Goal: Task Accomplishment & Management: Use online tool/utility

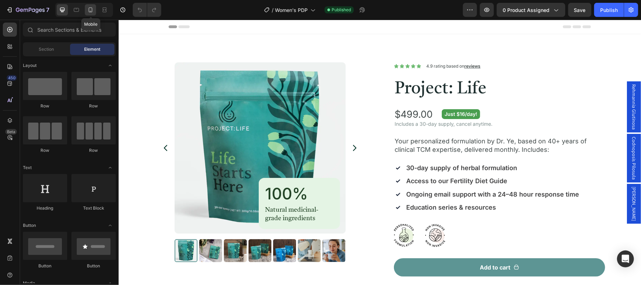
click at [93, 11] on icon at bounding box center [90, 9] width 7 height 7
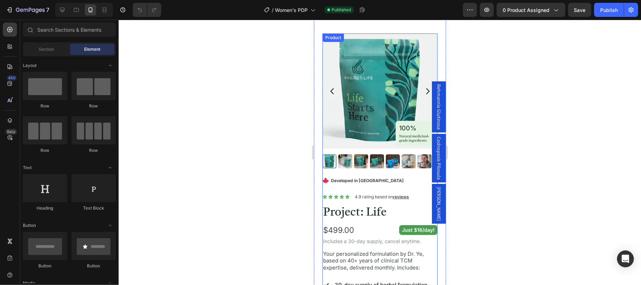
scroll to position [47, 0]
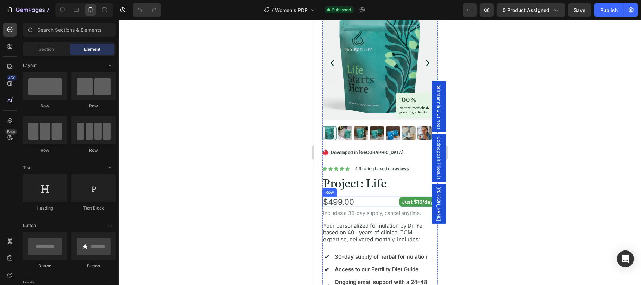
click at [380, 196] on div "$499.00 Product Price Product Price Just $16/day! Text Block Row" at bounding box center [379, 201] width 115 height 11
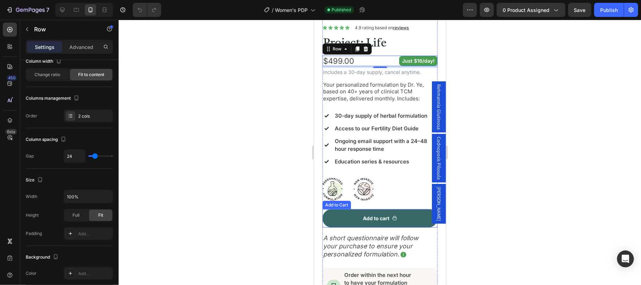
scroll to position [234, 0]
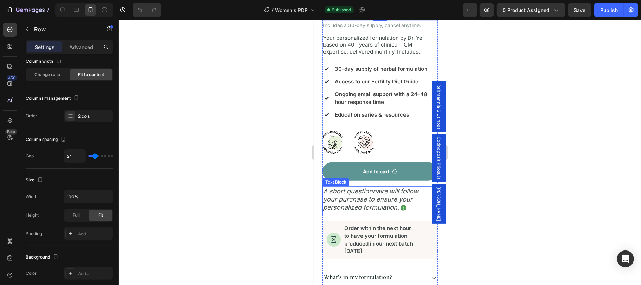
click at [383, 193] on p "A short questionnaire will follow your purchase to ensure your personalized for…" at bounding box center [375, 199] width 104 height 25
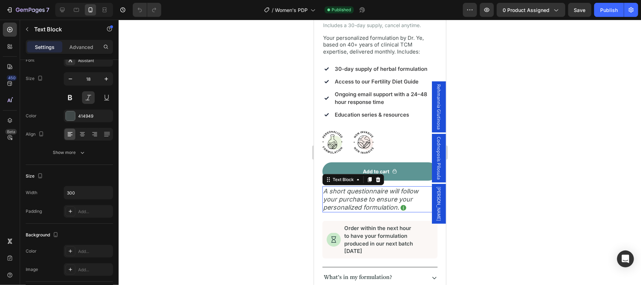
scroll to position [0, 0]
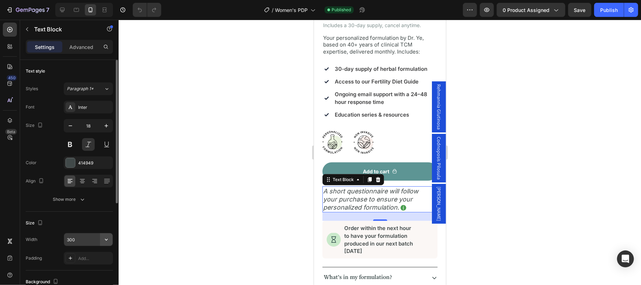
click at [103, 239] on icon "button" at bounding box center [106, 239] width 7 height 7
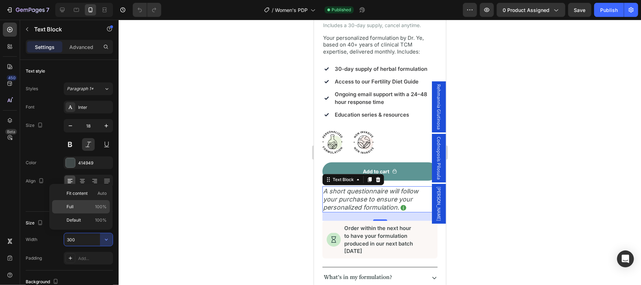
click at [88, 206] on p "Full 100%" at bounding box center [87, 206] width 40 height 6
type input "100%"
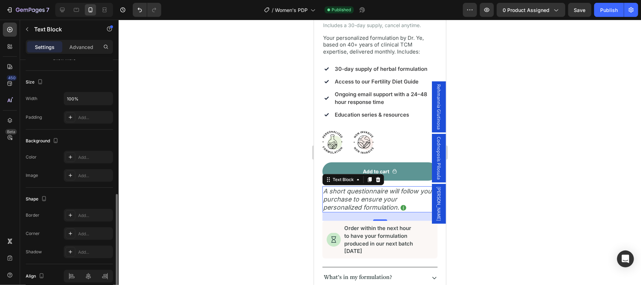
scroll to position [173, 0]
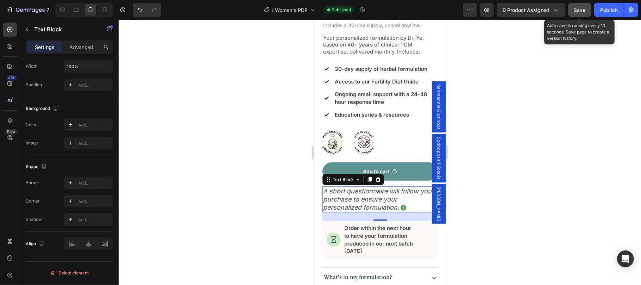
click at [576, 10] on span "Save" at bounding box center [580, 10] width 12 height 6
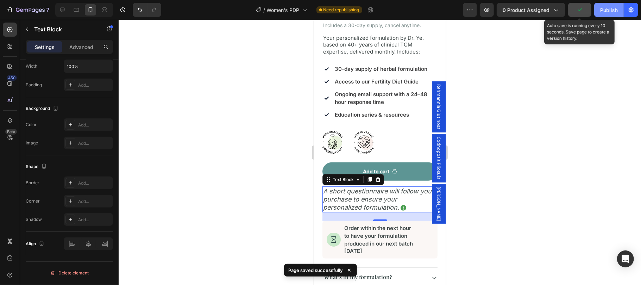
click at [607, 12] on div "Publish" at bounding box center [609, 9] width 18 height 7
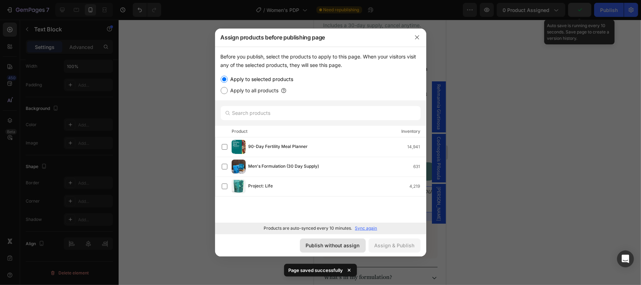
click at [336, 249] on div "Publish without assign" at bounding box center [333, 245] width 54 height 7
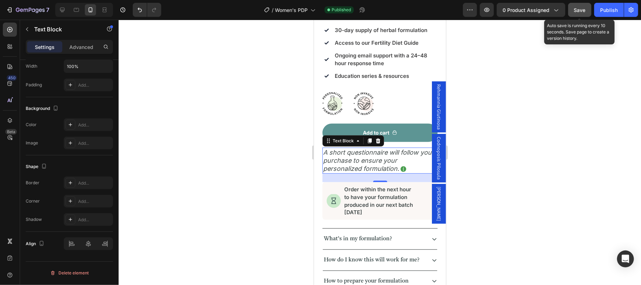
scroll to position [282, 0]
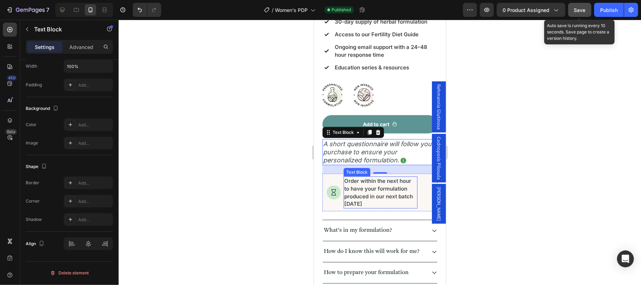
click at [373, 186] on p "Order within the next hour to have your formulation  produced in our next batch…" at bounding box center [380, 192] width 73 height 31
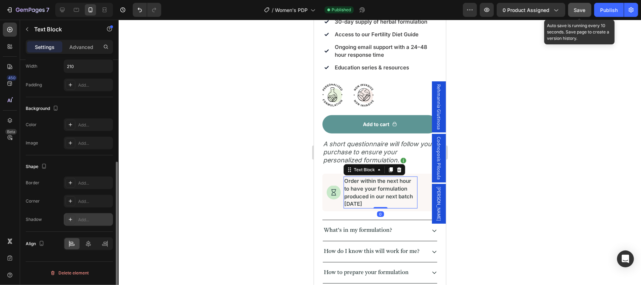
scroll to position [79, 0]
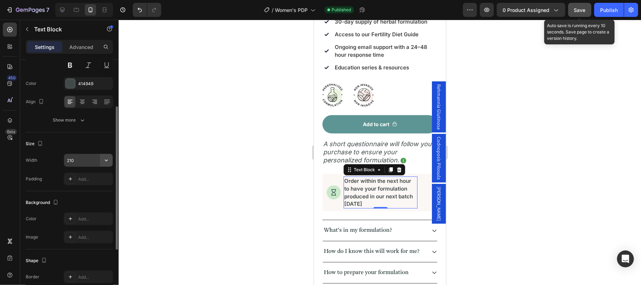
click at [106, 161] on icon "button" at bounding box center [106, 160] width 7 height 7
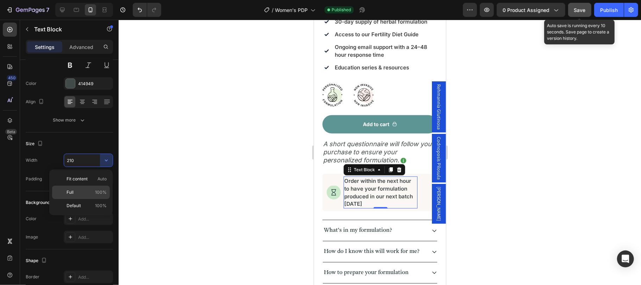
click at [91, 190] on p "Full 100%" at bounding box center [87, 192] width 40 height 6
type input "100%"
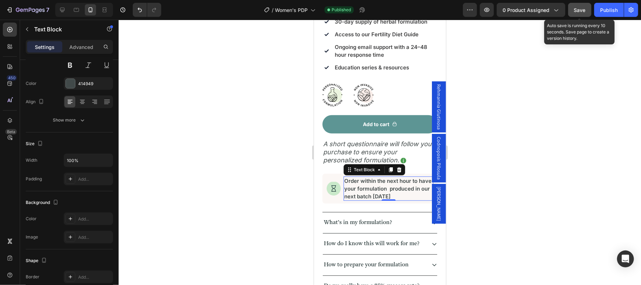
click at [476, 182] on div at bounding box center [380, 152] width 522 height 265
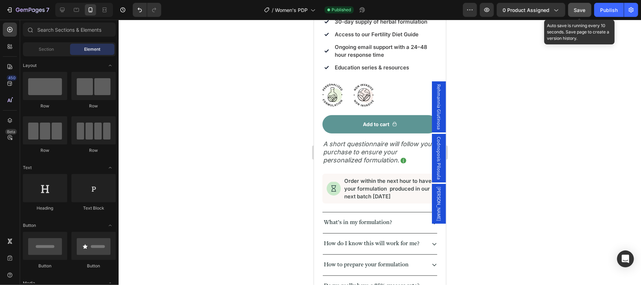
click at [581, 11] on span "Save" at bounding box center [580, 10] width 12 height 6
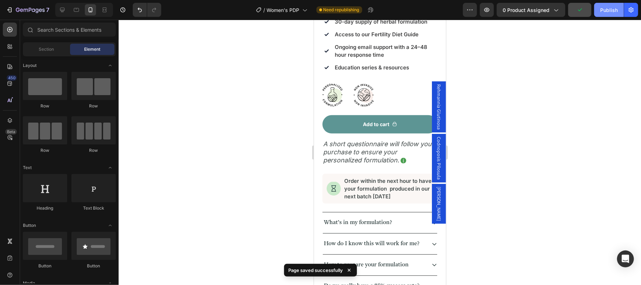
click at [607, 14] on button "Publish" at bounding box center [609, 10] width 30 height 14
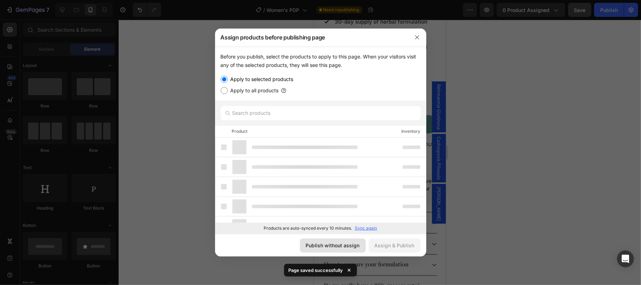
drag, startPoint x: 337, startPoint y: 246, endPoint x: 23, endPoint y: 227, distance: 315.0
click at [337, 246] on div "Publish without assign" at bounding box center [333, 245] width 54 height 7
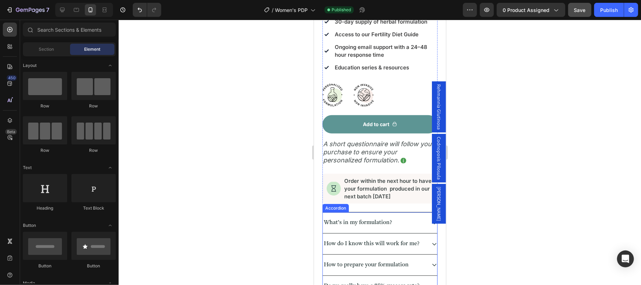
scroll to position [422, 0]
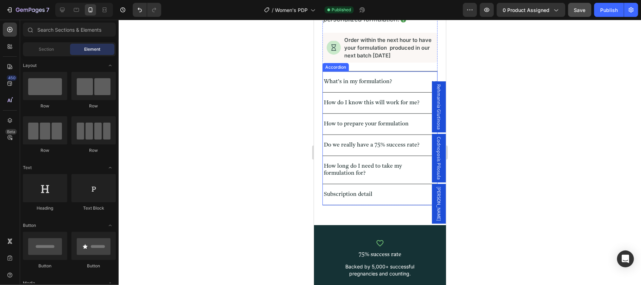
click at [408, 83] on div "What’s in my formulation?" at bounding box center [373, 82] width 103 height 10
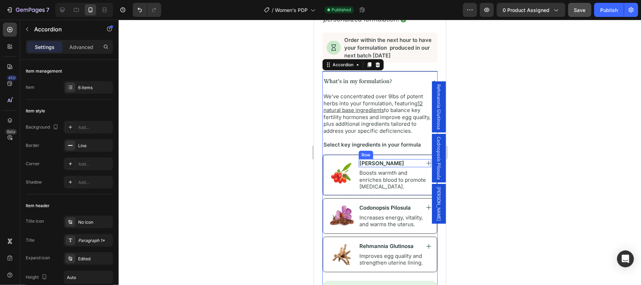
click at [412, 165] on div "[PERSON_NAME] Text Block Image Row" at bounding box center [394, 163] width 73 height 8
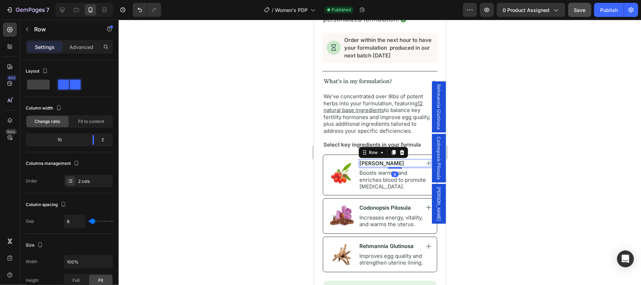
scroll to position [234, 0]
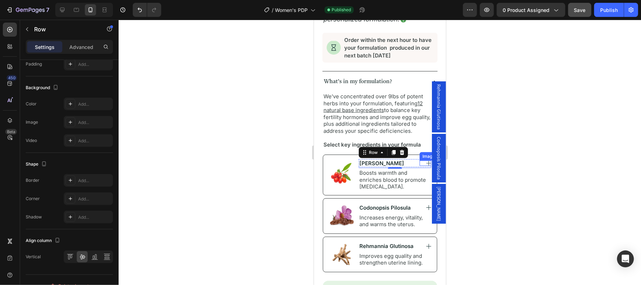
click at [419, 164] on link at bounding box center [425, 162] width 12 height 5
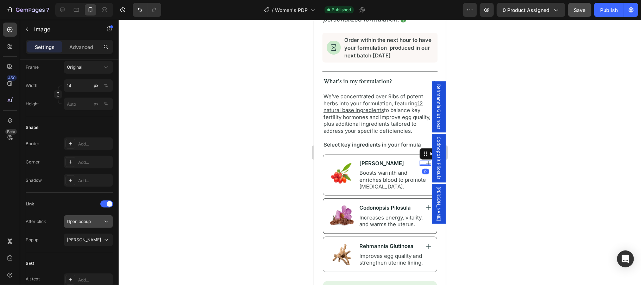
scroll to position [324, 0]
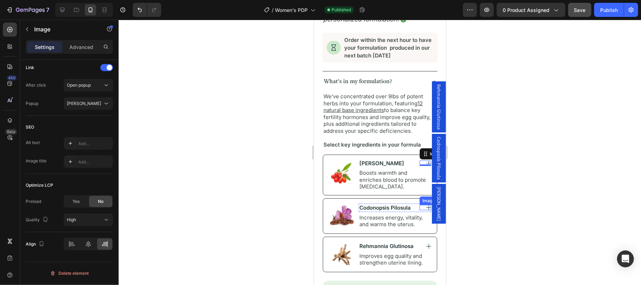
click at [419, 210] on link at bounding box center [425, 207] width 12 height 5
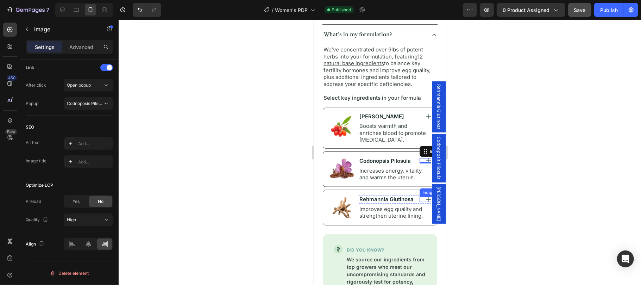
click at [426, 202] on img at bounding box center [428, 198] width 5 height 5
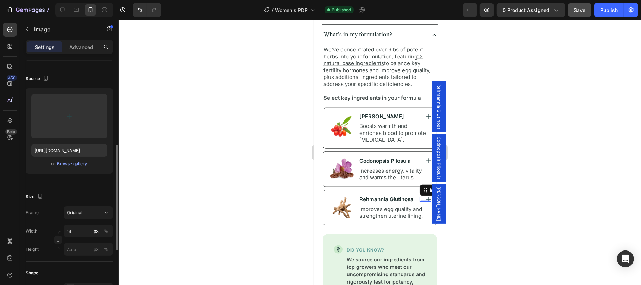
scroll to position [0, 0]
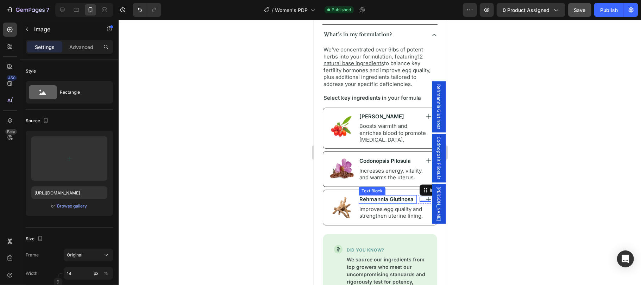
click at [401, 202] on p "Rehmannia Glutinosa" at bounding box center [387, 198] width 57 height 7
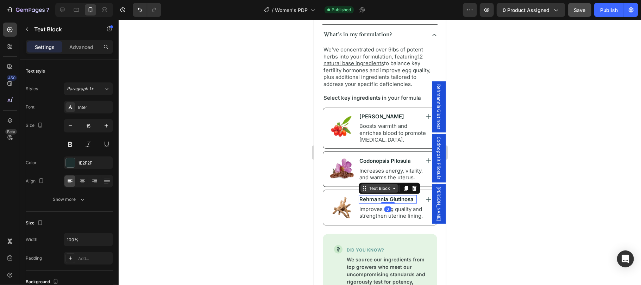
click at [382, 192] on div "Text Block" at bounding box center [379, 188] width 38 height 8
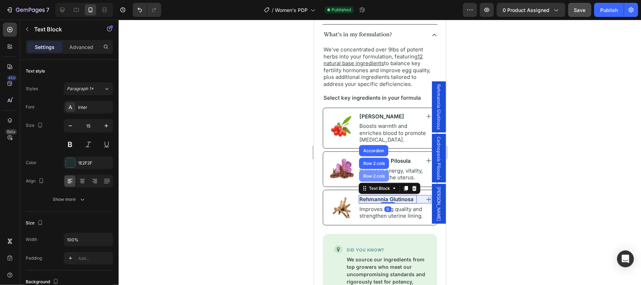
click at [377, 178] on div "Row 2 cols" at bounding box center [374, 176] width 24 height 4
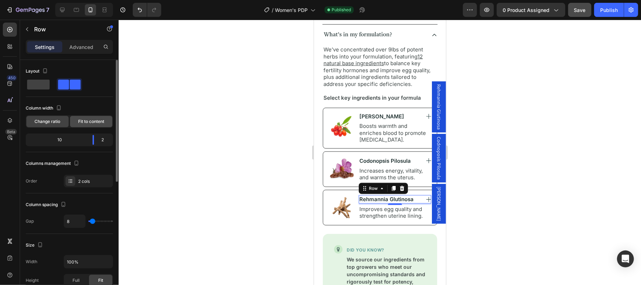
click at [95, 124] on span "Fit to content" at bounding box center [91, 121] width 26 height 6
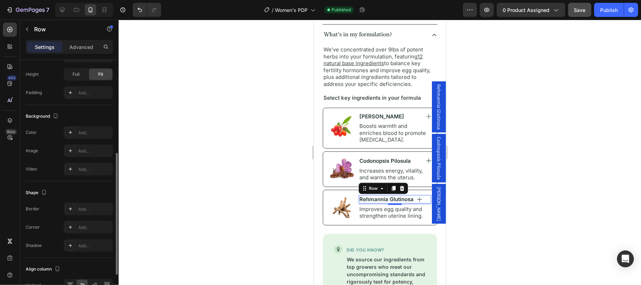
scroll to position [248, 0]
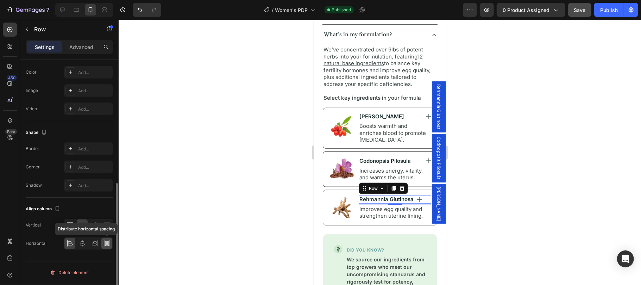
click at [104, 245] on icon at bounding box center [107, 243] width 7 height 7
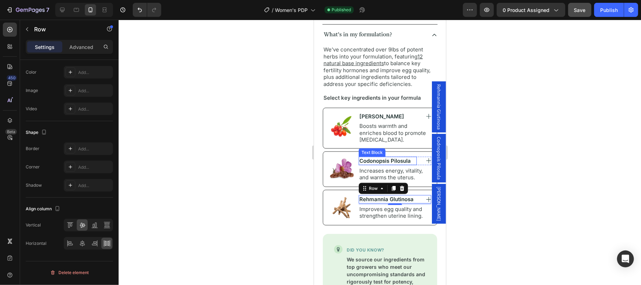
click at [401, 162] on p "Codonopsis Pilosula" at bounding box center [387, 160] width 57 height 7
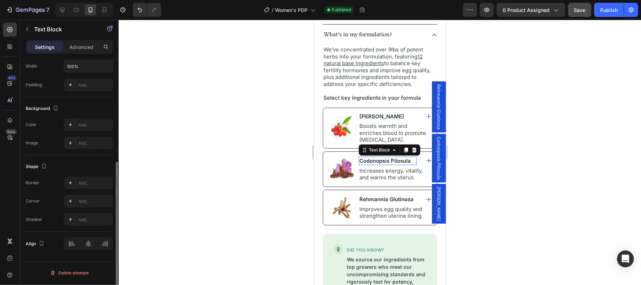
scroll to position [0, 0]
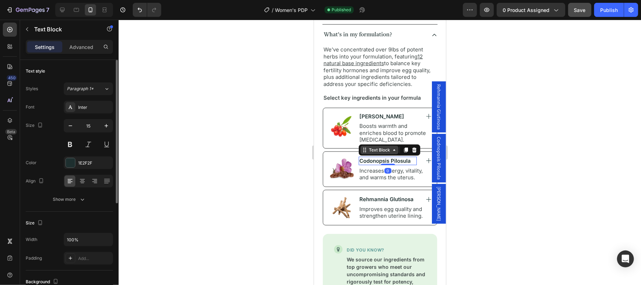
click at [382, 152] on div "Text Block" at bounding box center [379, 149] width 24 height 6
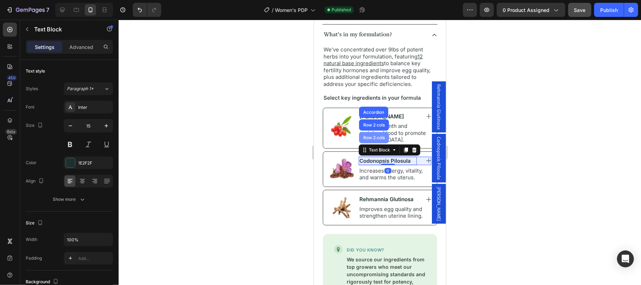
click at [376, 139] on div "Row 2 cols" at bounding box center [374, 137] width 24 height 4
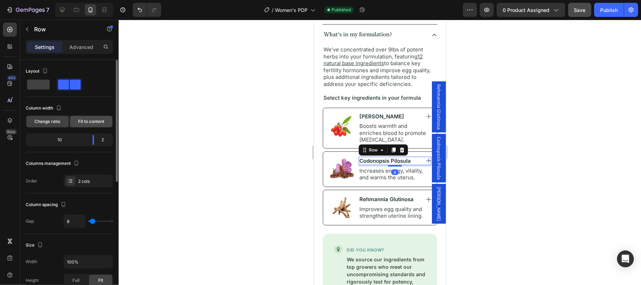
click at [90, 124] on span "Fit to content" at bounding box center [91, 121] width 26 height 6
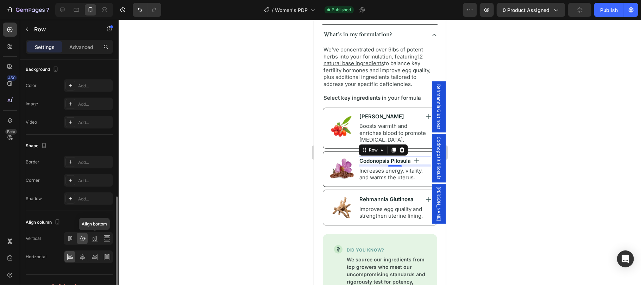
scroll to position [248, 0]
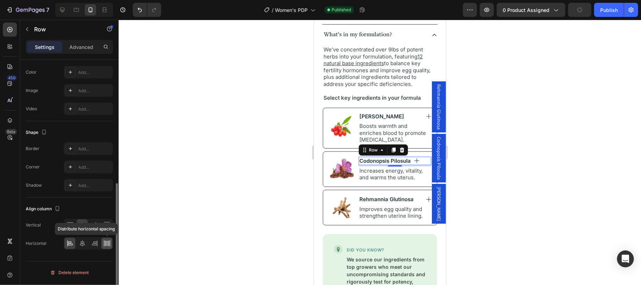
click at [106, 246] on icon at bounding box center [107, 243] width 7 height 7
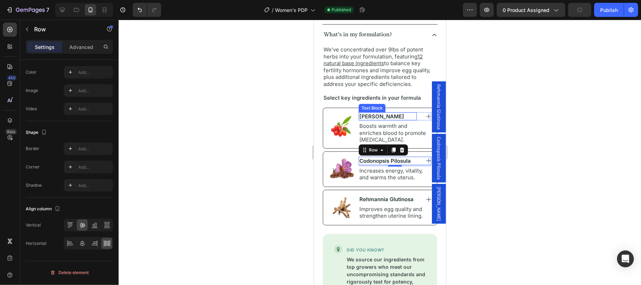
click at [405, 115] on p "[PERSON_NAME]" at bounding box center [387, 116] width 57 height 7
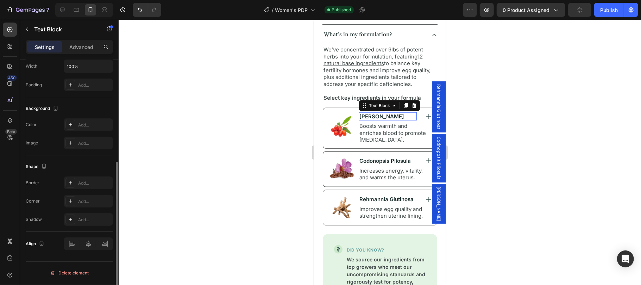
scroll to position [0, 0]
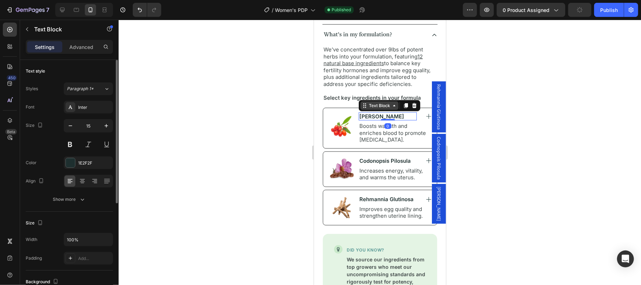
click at [377, 108] on div "Text Block" at bounding box center [379, 105] width 24 height 6
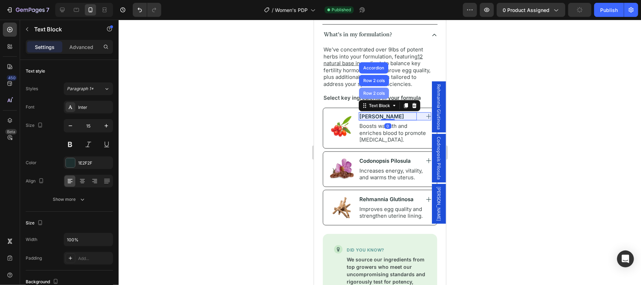
click at [375, 95] on div "Row 2 cols" at bounding box center [374, 93] width 24 height 4
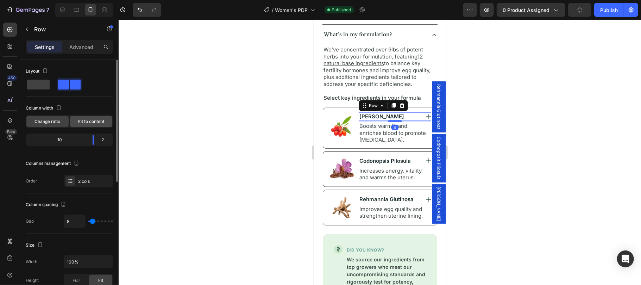
click at [89, 123] on span "Fit to content" at bounding box center [91, 121] width 26 height 6
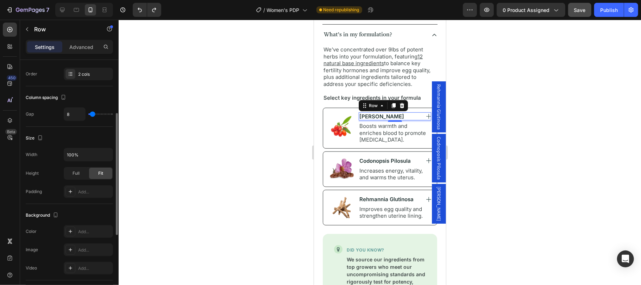
scroll to position [13, 0]
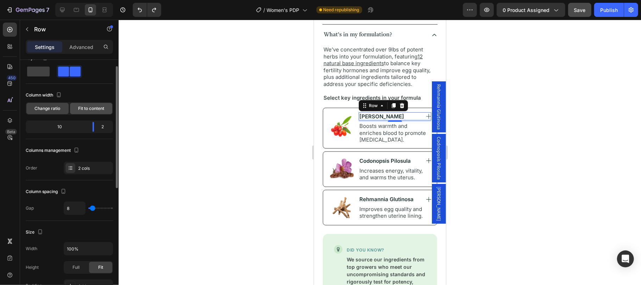
click at [93, 109] on span "Fit to content" at bounding box center [91, 108] width 26 height 6
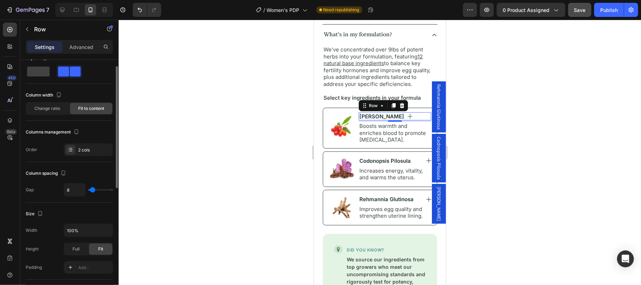
scroll to position [248, 0]
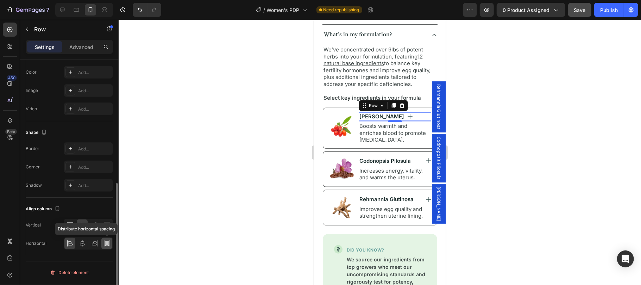
click at [105, 244] on icon at bounding box center [107, 243] width 7 height 7
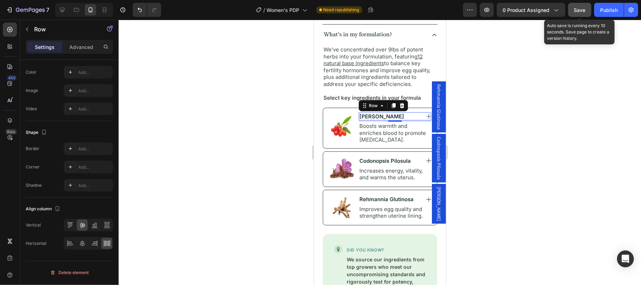
click at [574, 11] on button "Save" at bounding box center [579, 10] width 23 height 14
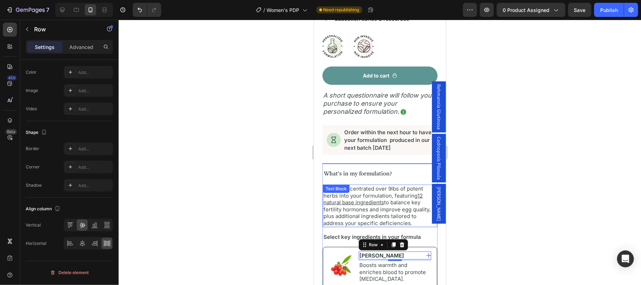
scroll to position [328, 0]
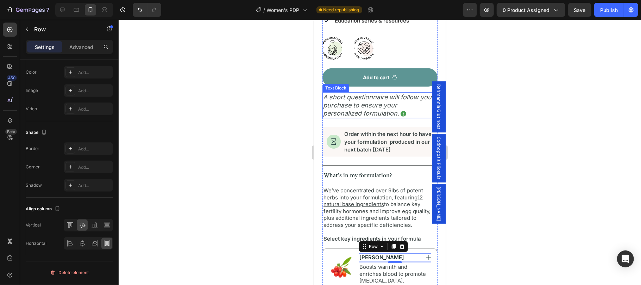
click at [382, 93] on p "A short questionnaire will follow your purchase to ensure your personalized for…" at bounding box center [380, 105] width 114 height 25
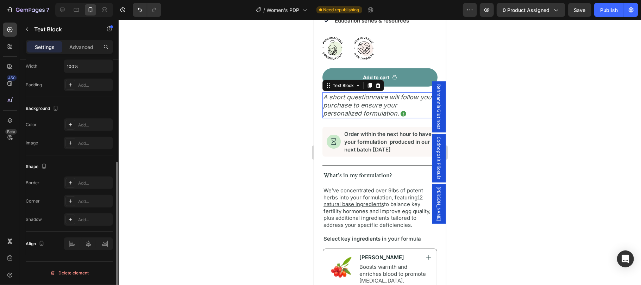
scroll to position [0, 0]
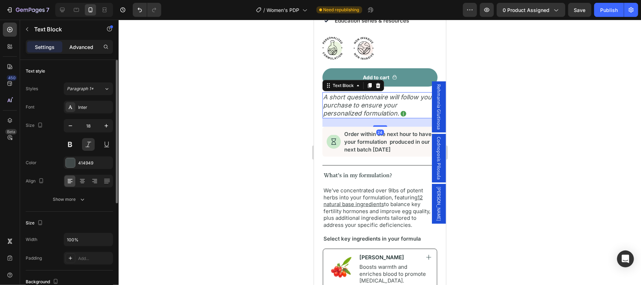
click at [89, 49] on p "Advanced" at bounding box center [81, 46] width 24 height 7
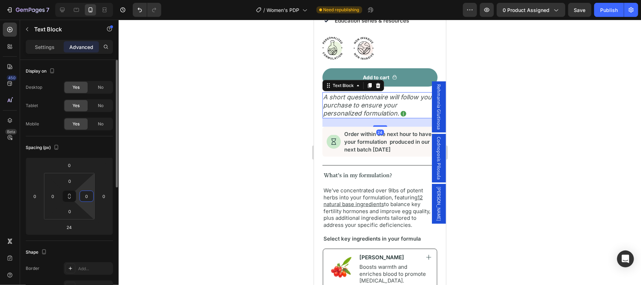
click at [86, 199] on input "0" at bounding box center [86, 196] width 11 height 11
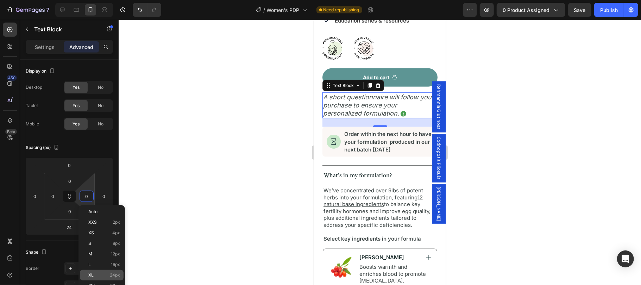
click at [97, 271] on div "XL 24px" at bounding box center [102, 275] width 44 height 11
type input "24"
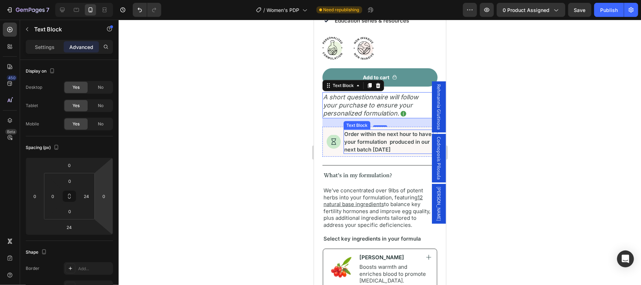
click at [380, 142] on p "Order within the next hour to have your formulation  produced in our next batch…" at bounding box center [388, 141] width 88 height 23
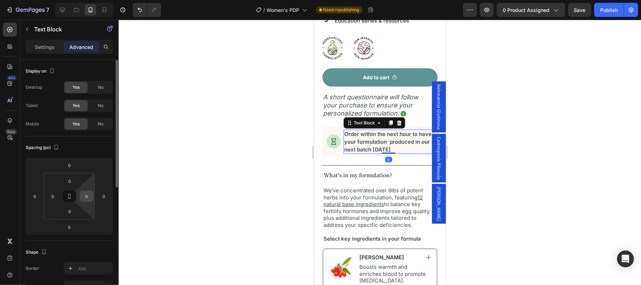
click at [89, 195] on input "0" at bounding box center [86, 196] width 11 height 11
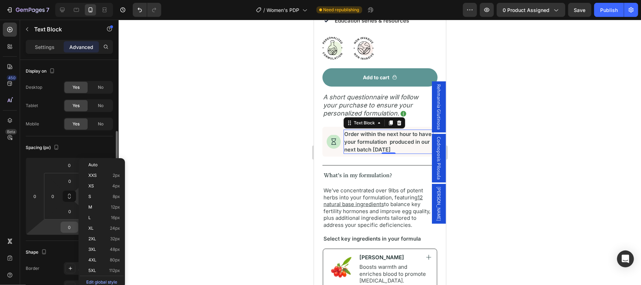
scroll to position [47, 0]
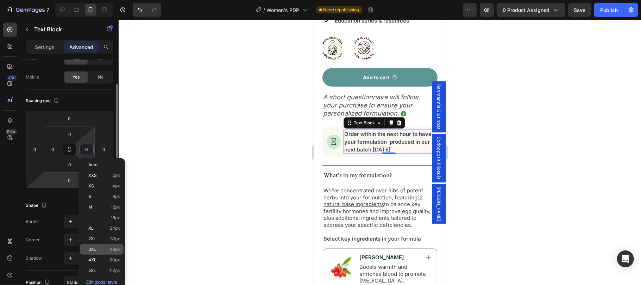
click at [96, 245] on div "3XL 48px" at bounding box center [102, 249] width 44 height 11
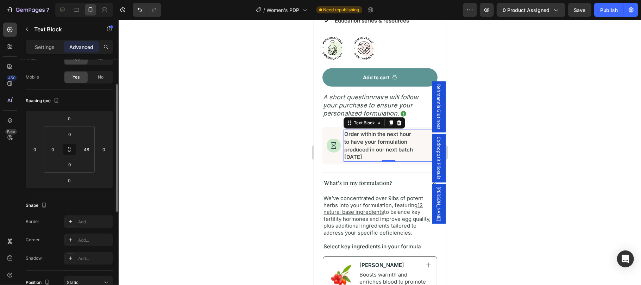
click at [82, 100] on div "Spacing (px)" at bounding box center [69, 100] width 87 height 11
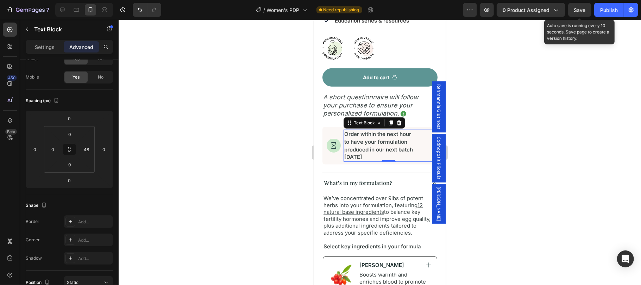
click at [579, 10] on span "Save" at bounding box center [580, 10] width 12 height 6
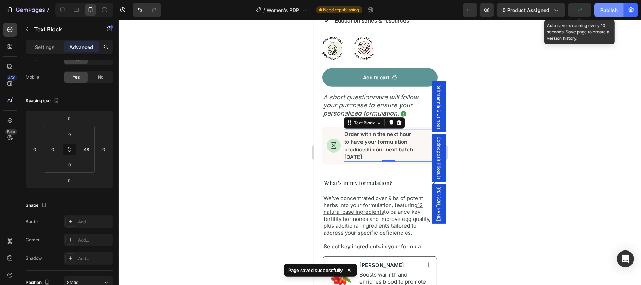
click at [606, 11] on div "Publish" at bounding box center [609, 9] width 18 height 7
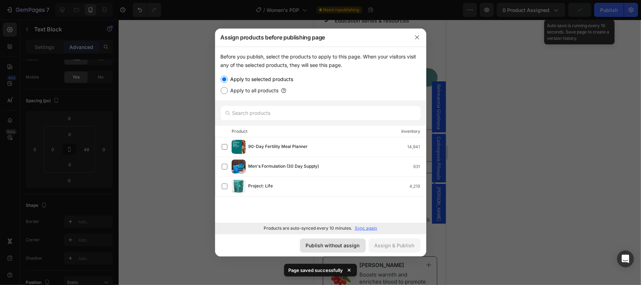
click at [336, 244] on div "Publish without assign" at bounding box center [333, 245] width 54 height 7
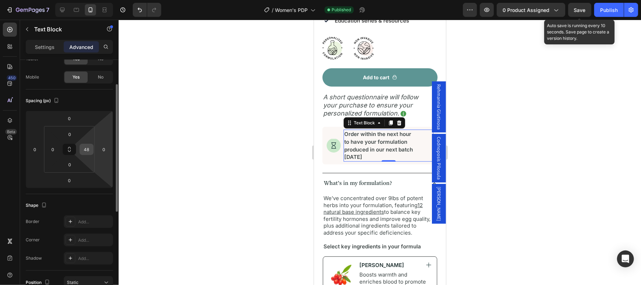
click at [86, 152] on input "48" at bounding box center [86, 149] width 11 height 11
type input "40"
click at [90, 104] on div "Spacing (px)" at bounding box center [69, 100] width 87 height 11
click at [580, 9] on span "Save" at bounding box center [580, 10] width 12 height 6
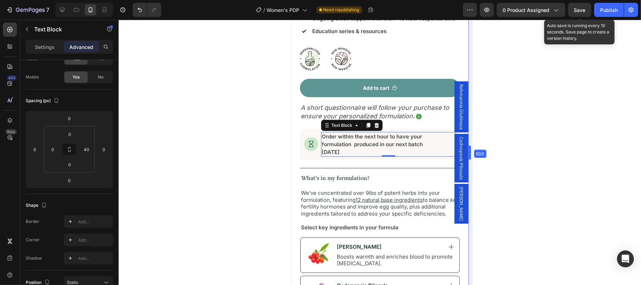
scroll to position [367, 0]
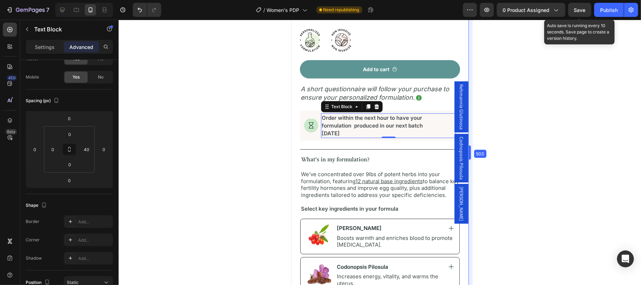
drag, startPoint x: 446, startPoint y: 164, endPoint x: 496, endPoint y: 167, distance: 50.1
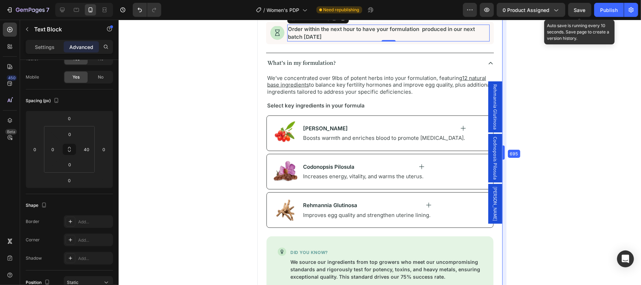
scroll to position [560, 0]
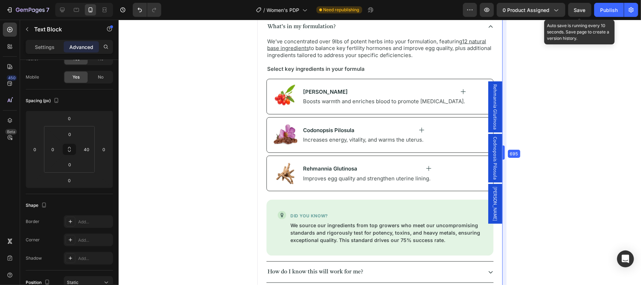
drag, startPoint x: 471, startPoint y: 166, endPoint x: 539, endPoint y: 166, distance: 68.7
click at [533, 132] on div at bounding box center [380, 152] width 522 height 265
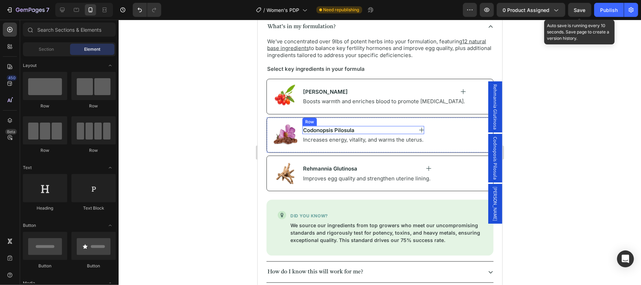
click at [390, 126] on div "Codonopsis Pilosula Text Block Image Row" at bounding box center [363, 130] width 122 height 8
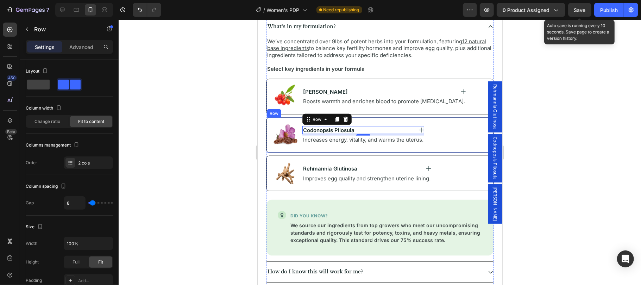
click at [445, 132] on div "Image Codonopsis Pilosula Text Block Image Row 4 Increases energy, vitality, an…" at bounding box center [379, 135] width 227 height 36
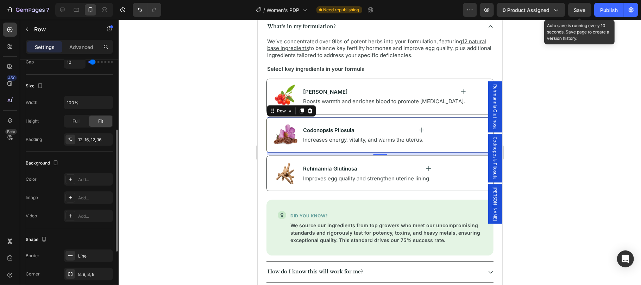
scroll to position [94, 0]
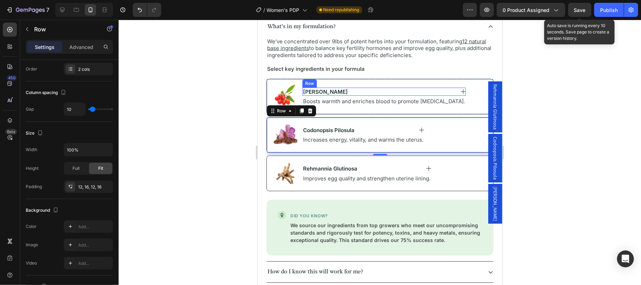
click at [377, 87] on div "[PERSON_NAME] Text Block Image Row" at bounding box center [383, 91] width 163 height 8
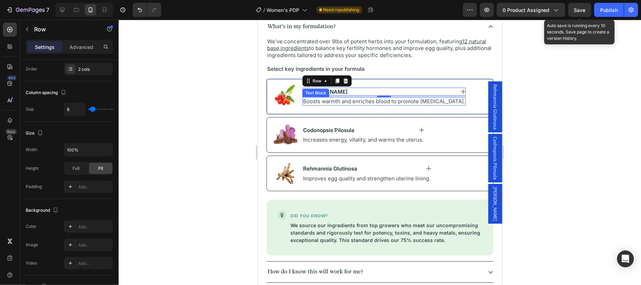
click at [349, 98] on p "Boosts warmth and enriches blood to promote [MEDICAL_DATA]." at bounding box center [384, 101] width 162 height 7
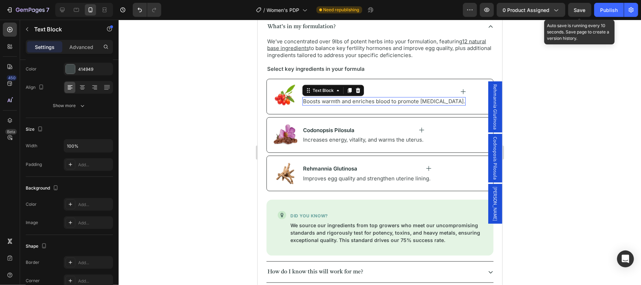
scroll to position [0, 0]
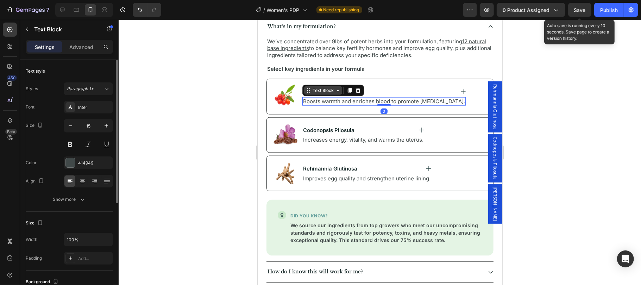
click at [327, 87] on div "Text Block" at bounding box center [323, 90] width 24 height 6
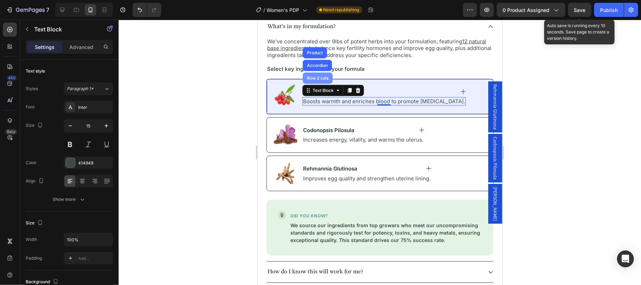
click at [319, 76] on div "Row 2 cols" at bounding box center [317, 78] width 24 height 4
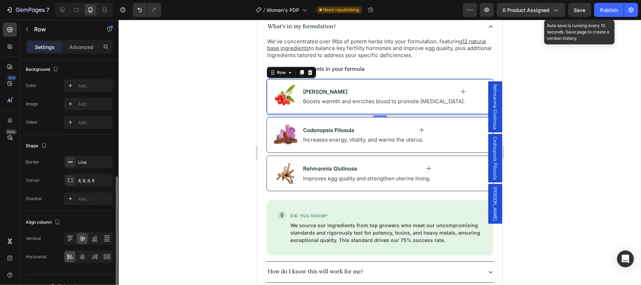
scroll to position [248, 0]
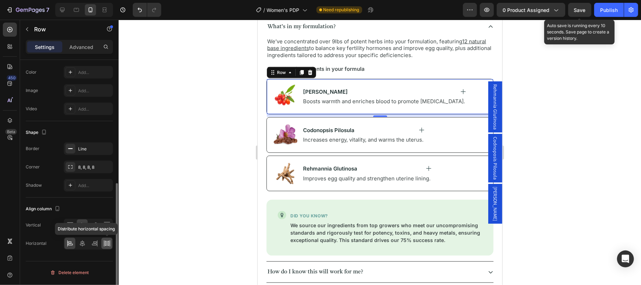
click at [104, 244] on icon at bounding box center [107, 243] width 7 height 7
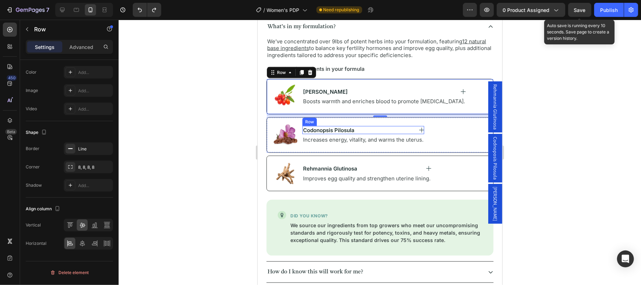
click at [400, 126] on div "Codonopsis Pilosula Text Block Image Row" at bounding box center [363, 130] width 122 height 8
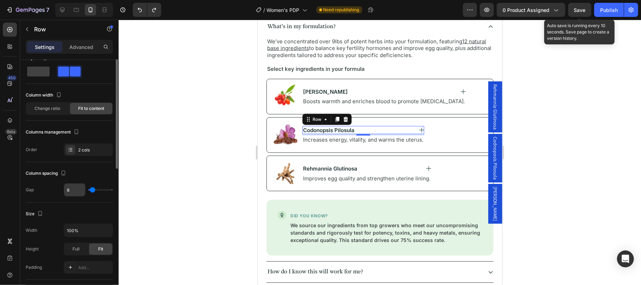
scroll to position [0, 0]
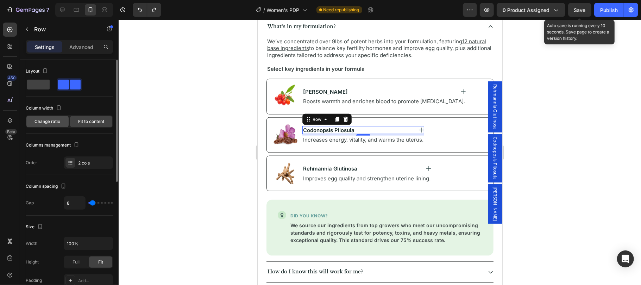
click at [50, 121] on span "Change ratio" at bounding box center [48, 121] width 26 height 6
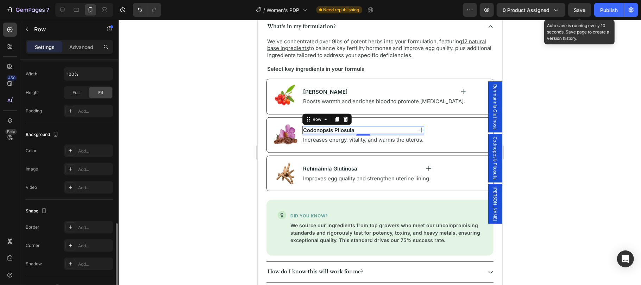
scroll to position [248, 0]
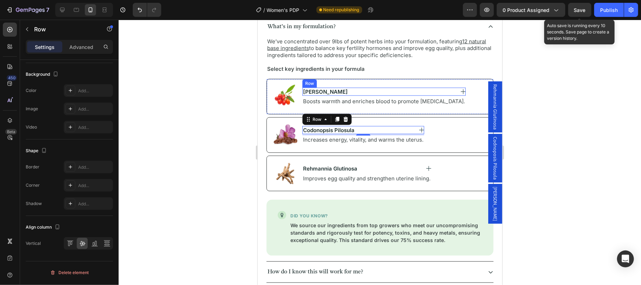
click at [425, 87] on div "[PERSON_NAME] Text Block Image Row" at bounding box center [383, 91] width 163 height 8
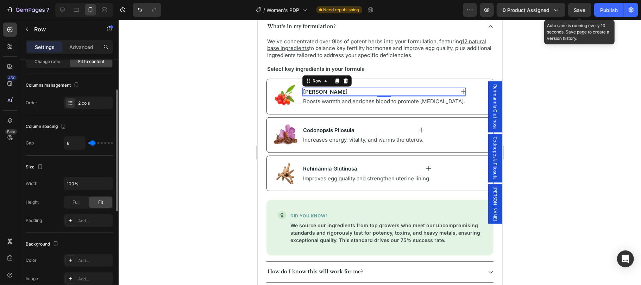
scroll to position [13, 0]
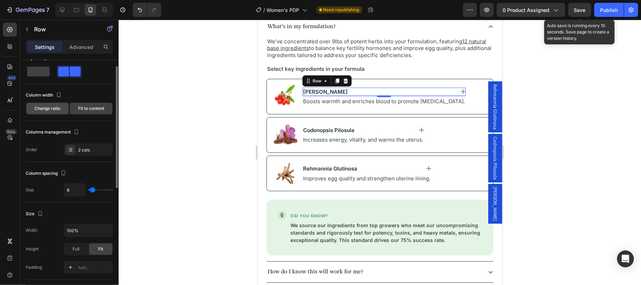
click at [56, 108] on span "Change ratio" at bounding box center [48, 108] width 26 height 6
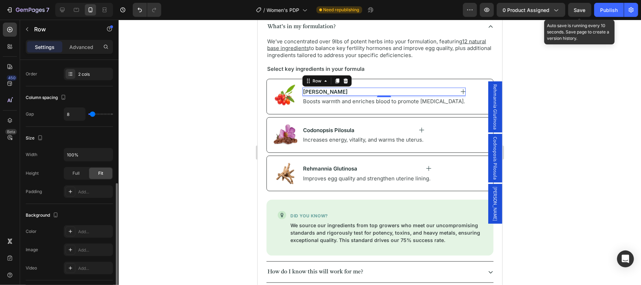
scroll to position [248, 0]
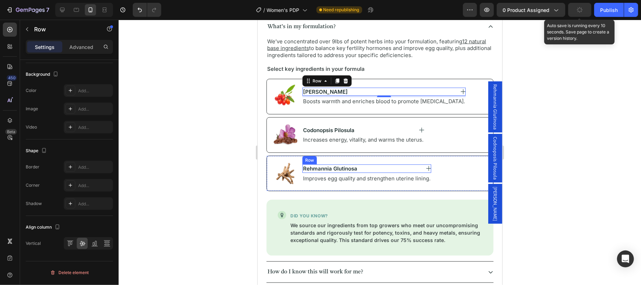
click at [384, 164] on div "Rehmannia Glutinosa Text Block Image Row" at bounding box center [366, 168] width 129 height 8
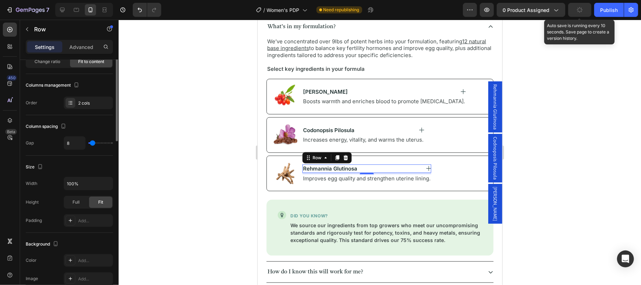
scroll to position [13, 0]
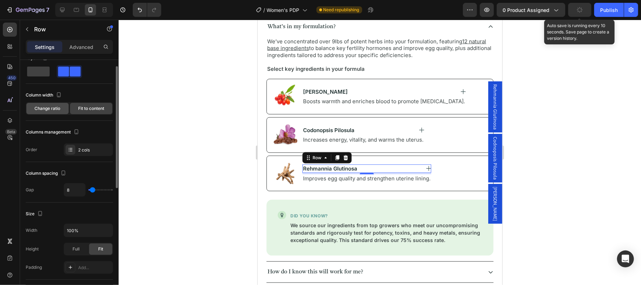
click at [54, 113] on div "Change ratio" at bounding box center [47, 108] width 42 height 11
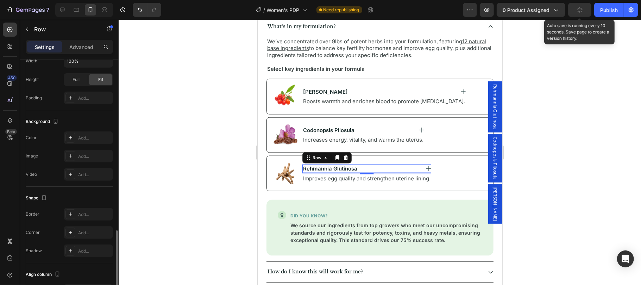
scroll to position [248, 0]
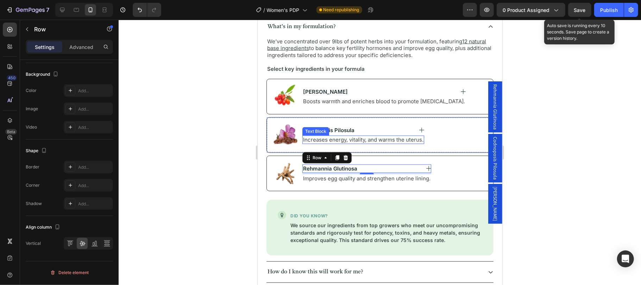
click at [405, 136] on p "Increases energy, vitality, and warms the uterus." at bounding box center [363, 139] width 120 height 7
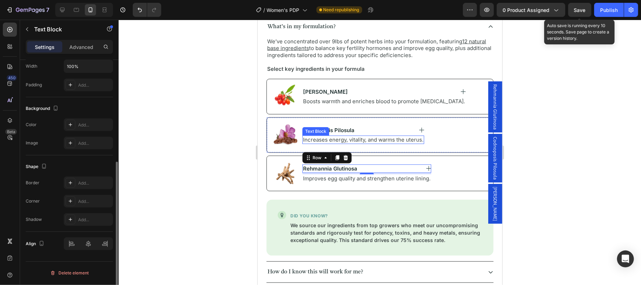
scroll to position [0, 0]
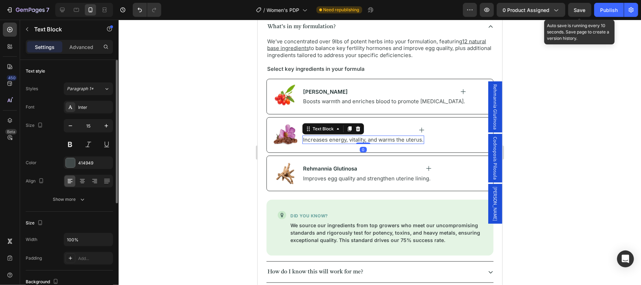
click at [405, 136] on p "Increases energy, vitality, and warms the uterus." at bounding box center [363, 139] width 120 height 7
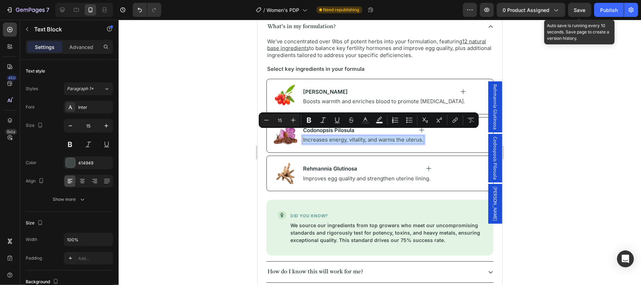
copy p "Increases energy, vitality, and warms the uterus."
click at [407, 136] on p "Increases energy, vitality, and warms the uterus." at bounding box center [363, 139] width 120 height 7
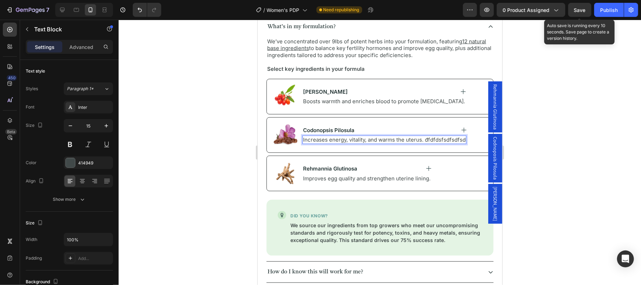
click at [550, 145] on div at bounding box center [380, 152] width 522 height 265
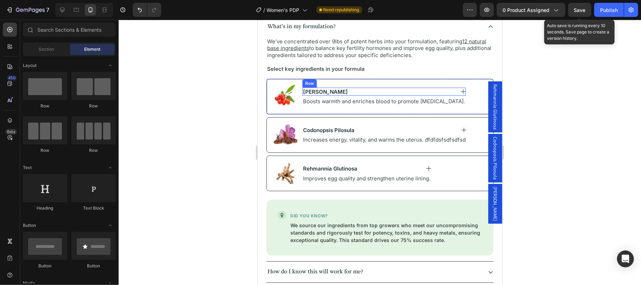
click at [420, 88] on div "[PERSON_NAME] Text Block Image Row" at bounding box center [383, 91] width 163 height 8
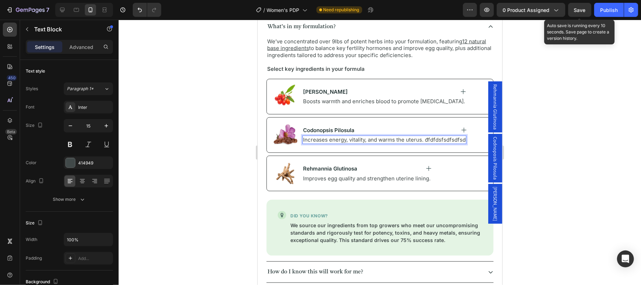
click at [408, 136] on p "Increases energy, vitality, and warms the uterus. đfdfdsfsdfsdfsd" at bounding box center [384, 139] width 163 height 7
click at [583, 163] on div at bounding box center [380, 152] width 522 height 265
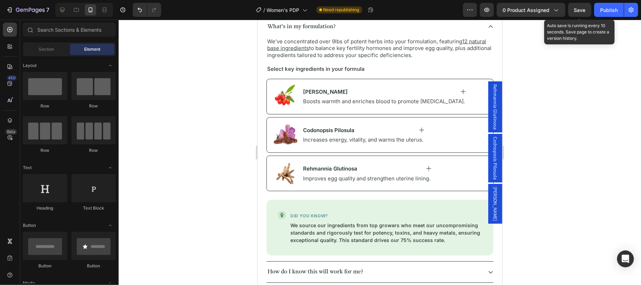
click at [580, 13] on div "Save" at bounding box center [580, 9] width 12 height 7
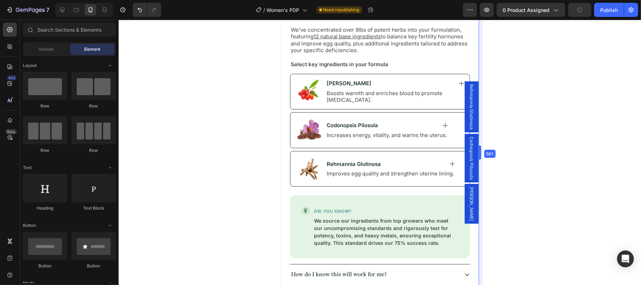
scroll to position [513, 0]
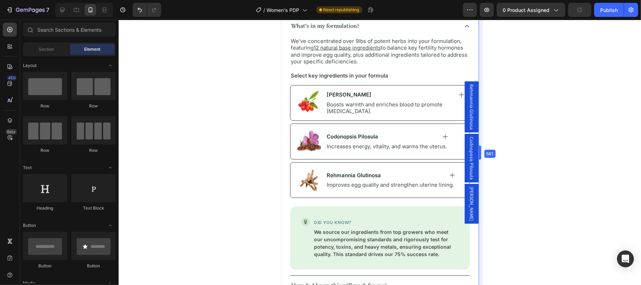
drag, startPoint x: 503, startPoint y: 89, endPoint x: 166, endPoint y: 75, distance: 337.6
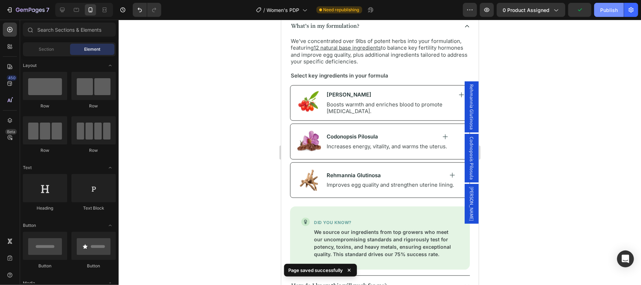
click at [603, 14] on button "Publish" at bounding box center [609, 10] width 30 height 14
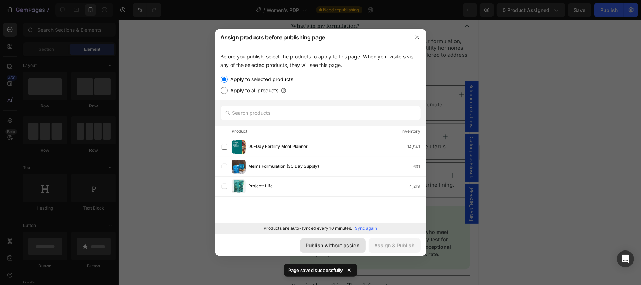
click at [342, 243] on div "Publish without assign" at bounding box center [333, 245] width 54 height 7
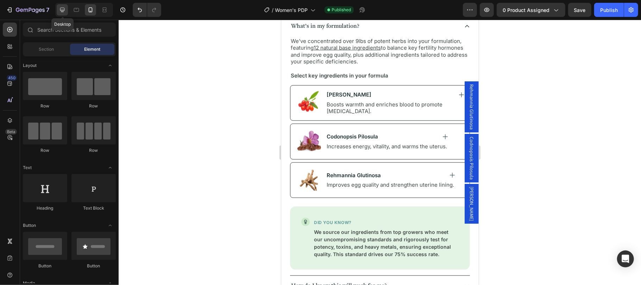
click at [65, 9] on icon at bounding box center [62, 9] width 7 height 7
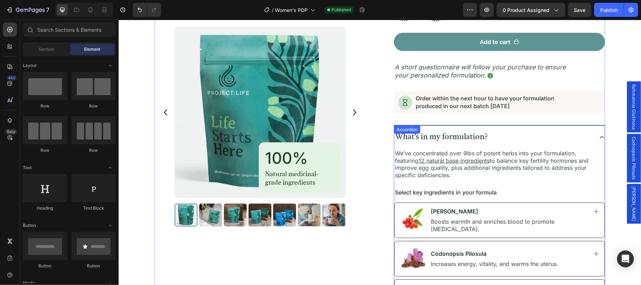
scroll to position [207, 0]
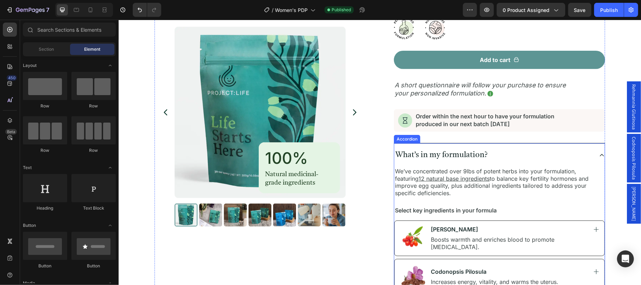
click at [592, 155] on div "What’s in my formulation?" at bounding box center [499, 155] width 211 height 24
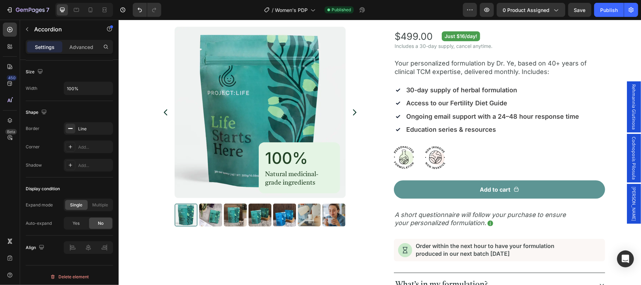
scroll to position [67, 0]
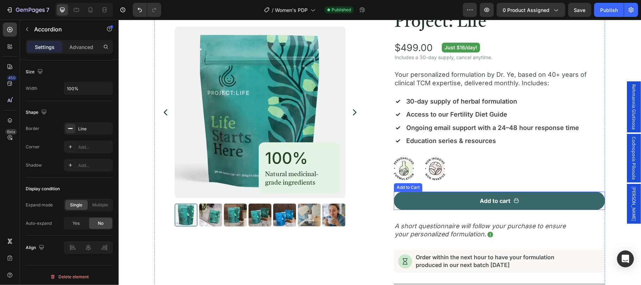
click at [531, 201] on button "Add to cart" at bounding box center [499, 200] width 211 height 18
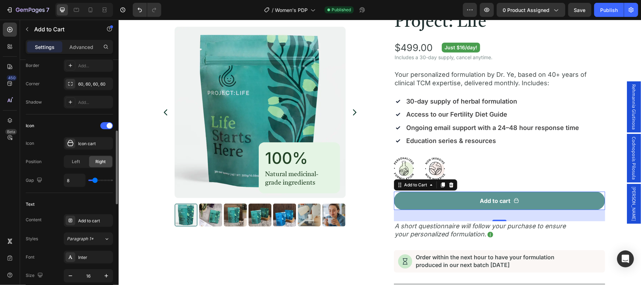
scroll to position [282, 0]
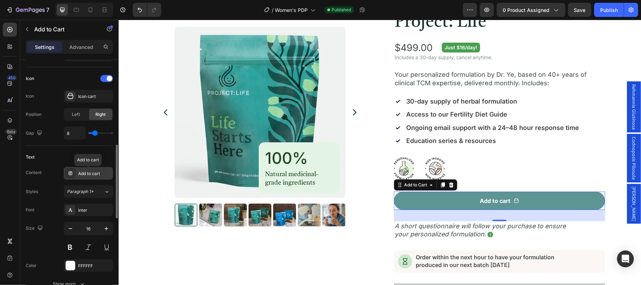
click at [89, 177] on div "Add to cart" at bounding box center [94, 173] width 33 height 6
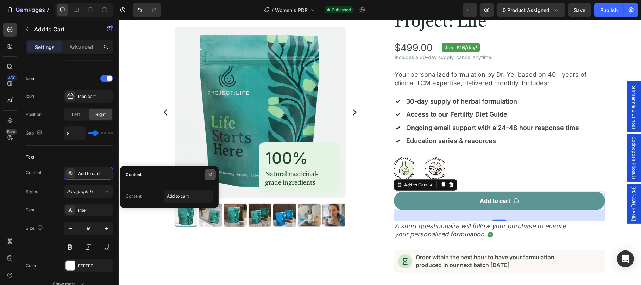
drag, startPoint x: 208, startPoint y: 174, endPoint x: 51, endPoint y: 158, distance: 158.1
click at [208, 174] on icon "button" at bounding box center [210, 175] width 6 height 6
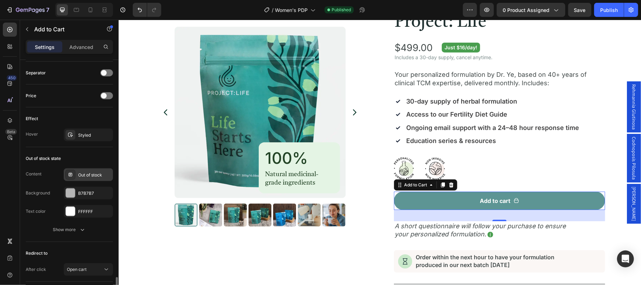
scroll to position [563, 0]
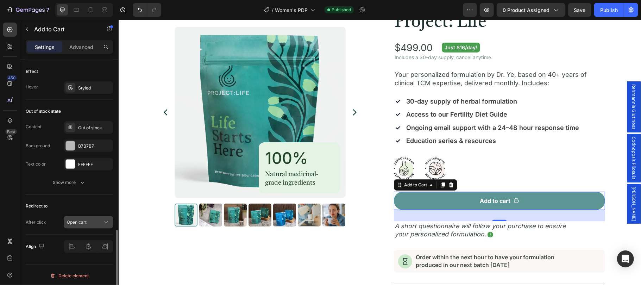
click at [106, 223] on icon at bounding box center [107, 222] width 4 height 2
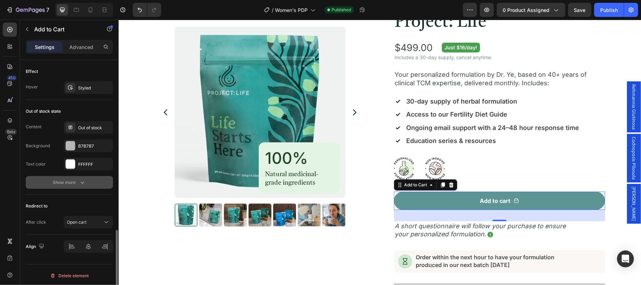
click at [26, 189] on button "Show more" at bounding box center [69, 182] width 87 height 13
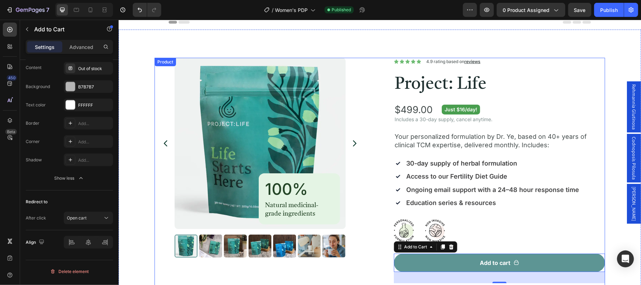
scroll to position [0, 0]
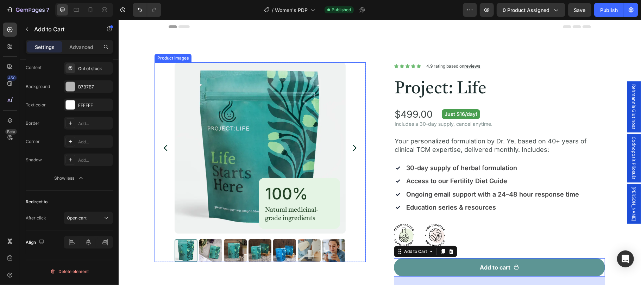
click at [160, 183] on div at bounding box center [259, 147] width 199 height 171
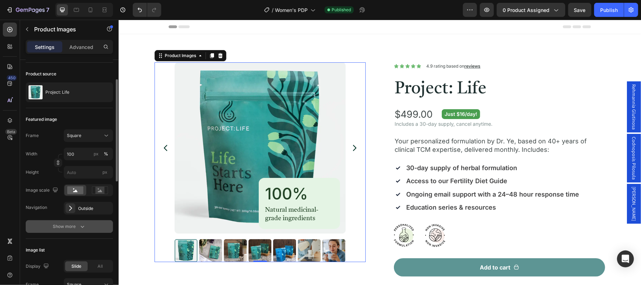
scroll to position [94, 0]
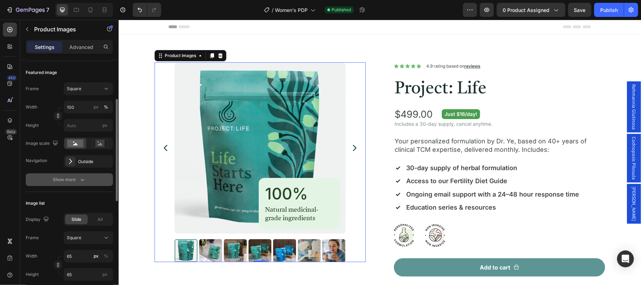
click at [75, 180] on div "Show more" at bounding box center [69, 179] width 33 height 7
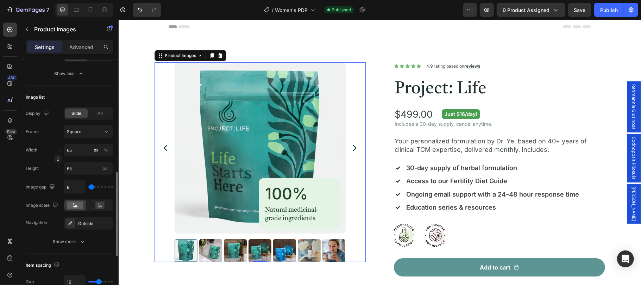
scroll to position [375, 0]
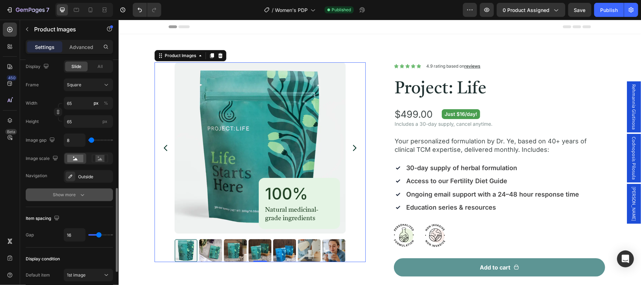
click at [85, 194] on icon "button" at bounding box center [82, 194] width 7 height 7
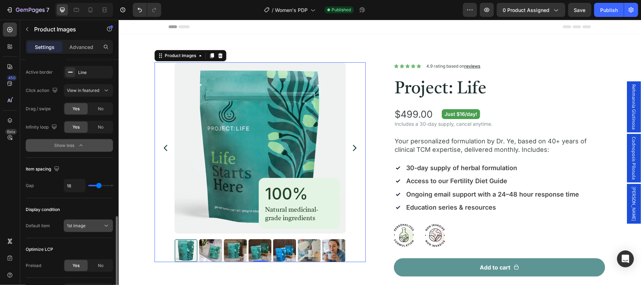
scroll to position [563, 0]
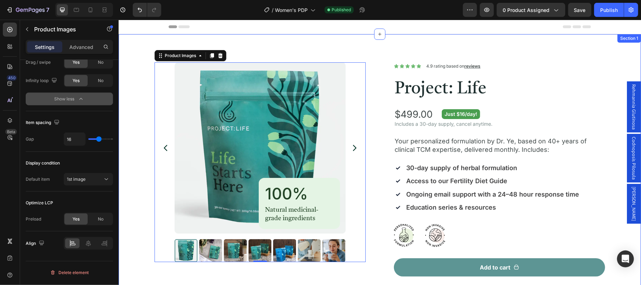
click at [337, 52] on div "Product Images 0 100% Heading Natural medicinal-grade ingredients Text Block Ro…" at bounding box center [379, 278] width 522 height 488
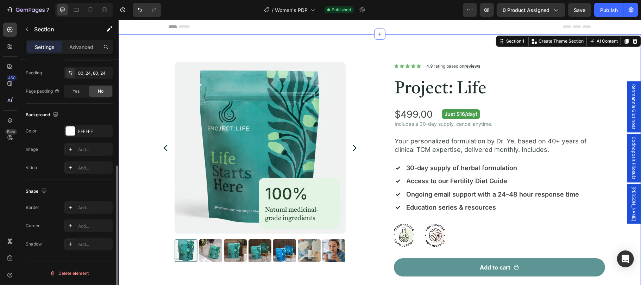
scroll to position [0, 0]
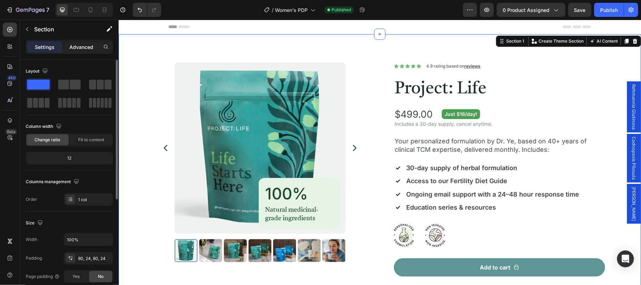
click at [80, 46] on p "Advanced" at bounding box center [81, 46] width 24 height 7
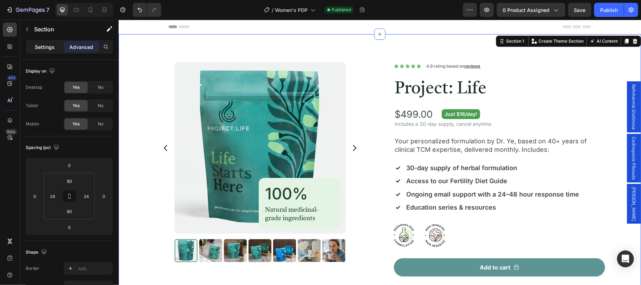
click at [44, 46] on p "Settings" at bounding box center [45, 46] width 20 height 7
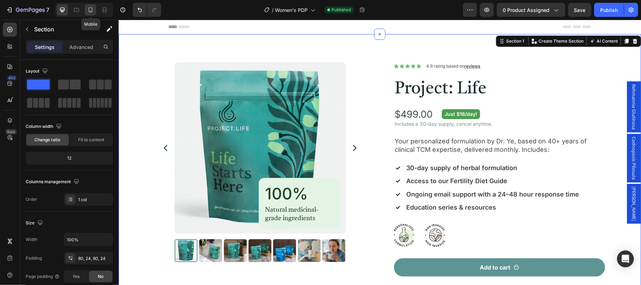
click at [92, 8] on icon at bounding box center [90, 9] width 7 height 7
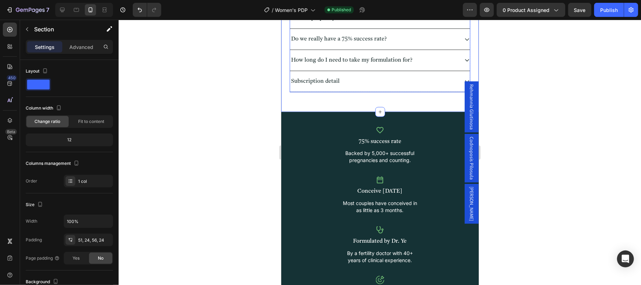
scroll to position [422, 0]
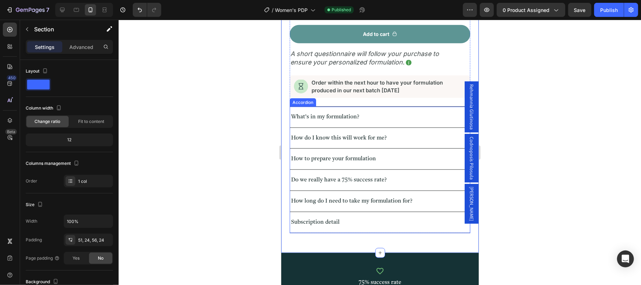
click at [381, 112] on div "What’s in my formulation?" at bounding box center [374, 117] width 169 height 10
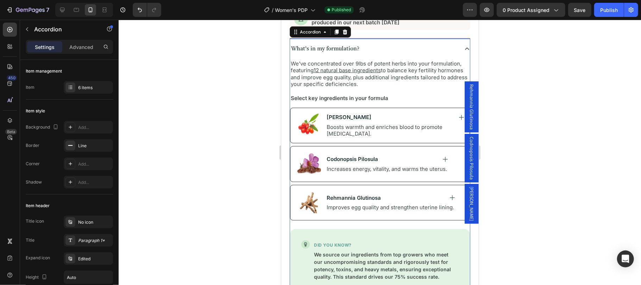
scroll to position [516, 0]
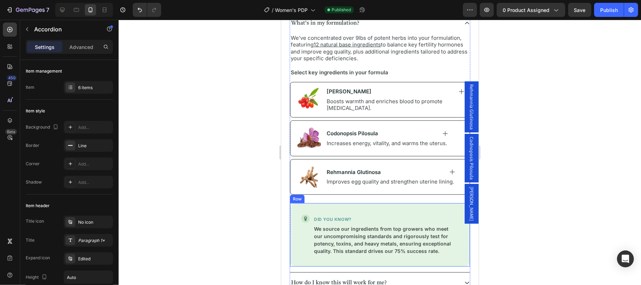
click at [374, 204] on div "Image DID YOU KNOW? Text Block We source our ingredients from top growers who m…" at bounding box center [380, 234] width 180 height 63
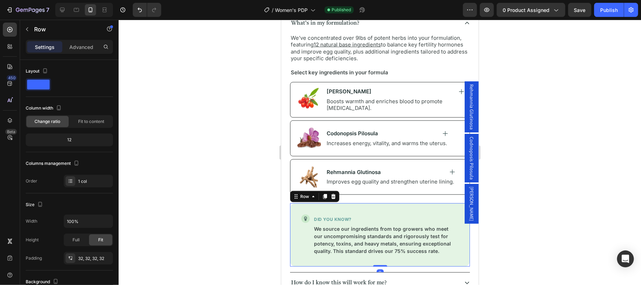
scroll to position [167, 0]
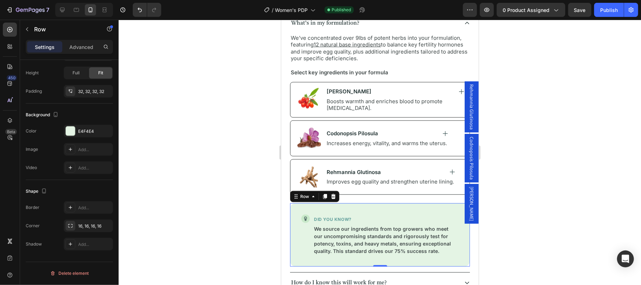
click at [544, 169] on div at bounding box center [380, 152] width 522 height 265
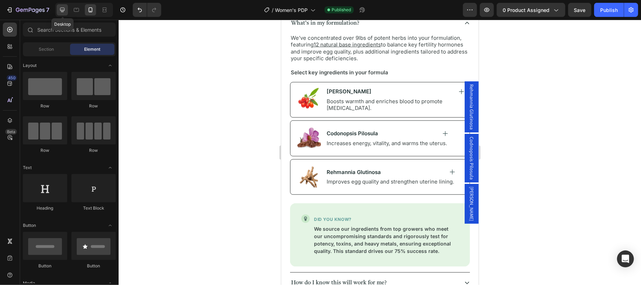
click at [63, 10] on icon at bounding box center [62, 9] width 7 height 7
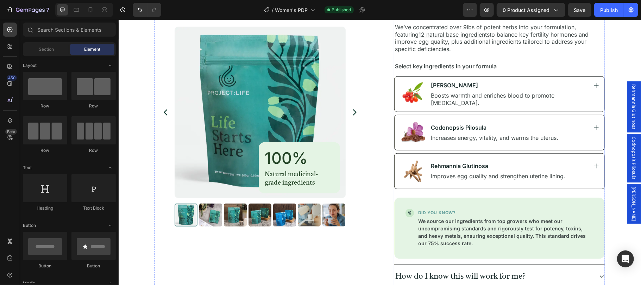
scroll to position [305, 0]
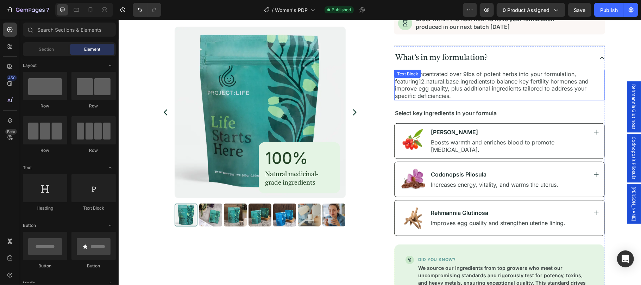
click at [437, 81] on u "12 natural base ingredients" at bounding box center [453, 80] width 71 height 7
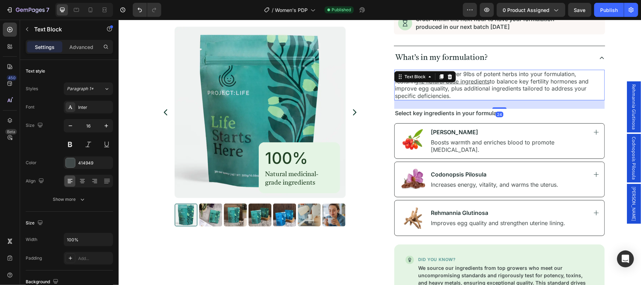
click at [456, 83] on u "12 natural base ingredients" at bounding box center [453, 80] width 71 height 7
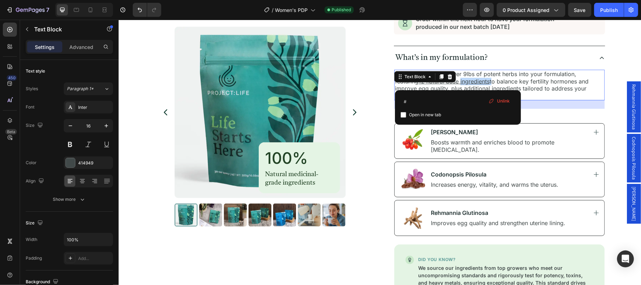
click at [456, 83] on u "12 natural base ingredients" at bounding box center [453, 80] width 71 height 7
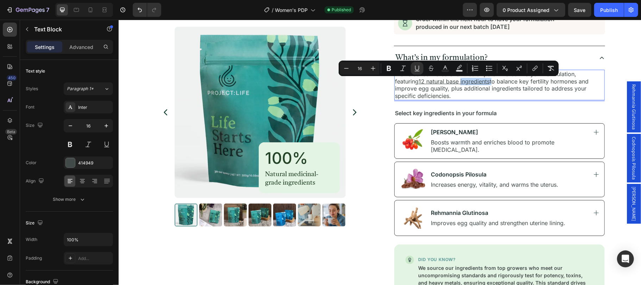
click at [463, 83] on p "We’ve concentrated over 9lbs of potent herbs into your formulation, featuring 1…" at bounding box center [499, 84] width 209 height 29
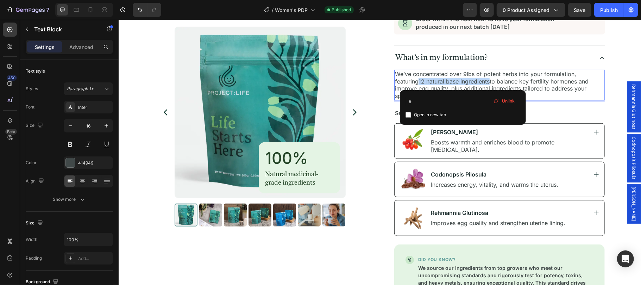
drag, startPoint x: 462, startPoint y: 81, endPoint x: 391, endPoint y: 80, distance: 71.1
click at [395, 80] on p "We’ve concentrated over 9lbs of potent herbs into your formulation, featuring 1…" at bounding box center [499, 84] width 209 height 29
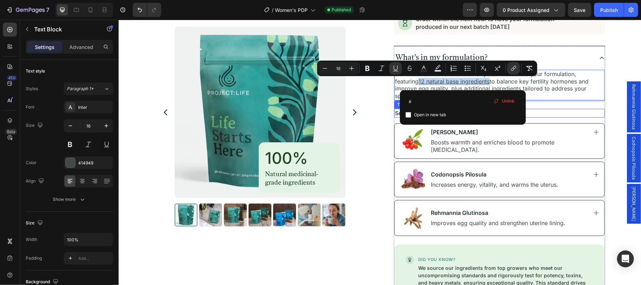
click at [561, 109] on div "Select key ingredients in your formula" at bounding box center [499, 112] width 211 height 9
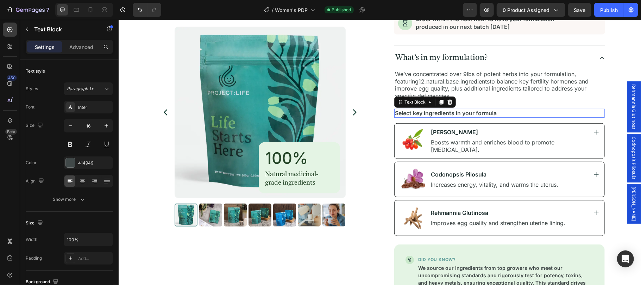
scroll to position [167, 0]
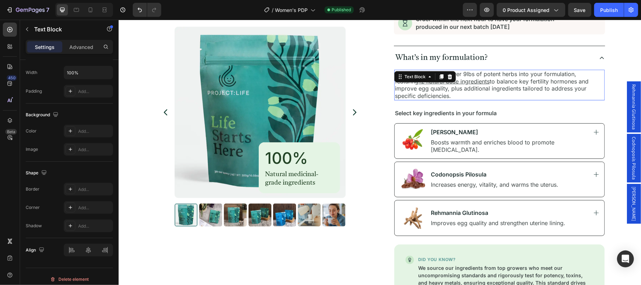
click at [531, 79] on p "We’ve concentrated over 9lbs of potent herbs into your formulation, featuring 1…" at bounding box center [499, 84] width 209 height 29
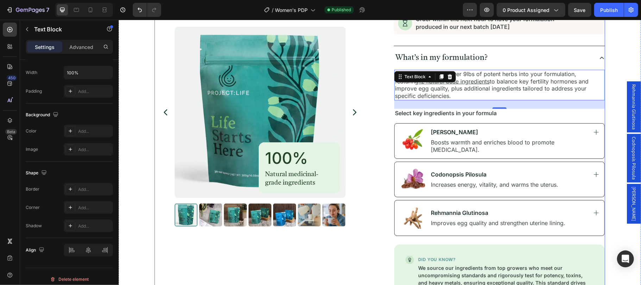
click at [378, 118] on div "Product Images 100% Heading Natural medicinal-grade ingredients Text Block Row …" at bounding box center [379, 93] width 451 height 673
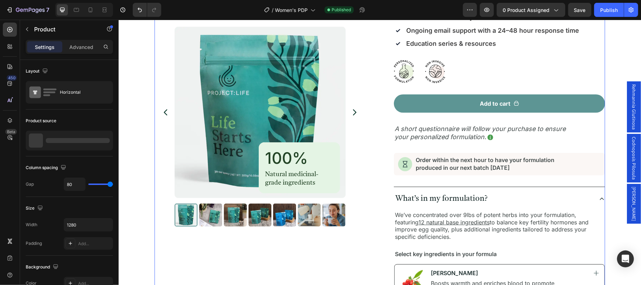
scroll to position [117, 0]
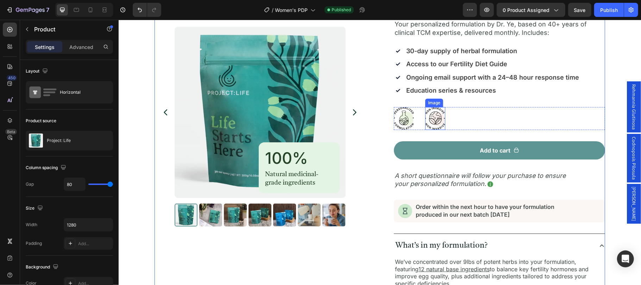
click at [429, 124] on img at bounding box center [435, 118] width 20 height 23
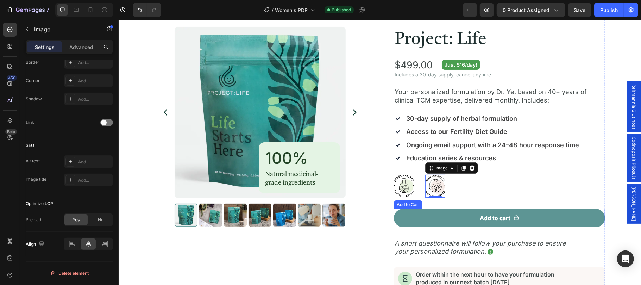
scroll to position [23, 0]
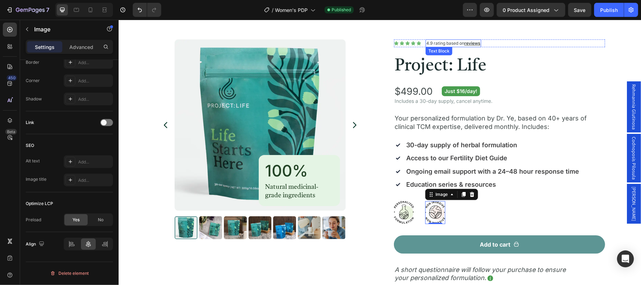
click at [471, 43] on u "reviews" at bounding box center [472, 42] width 16 height 5
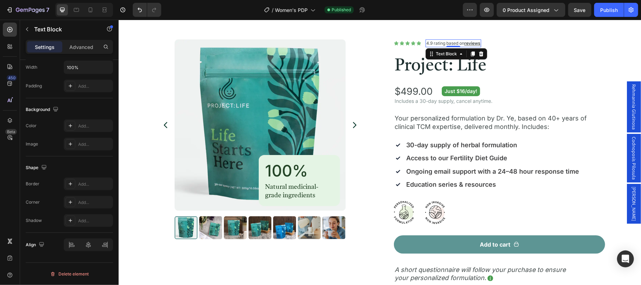
scroll to position [0, 0]
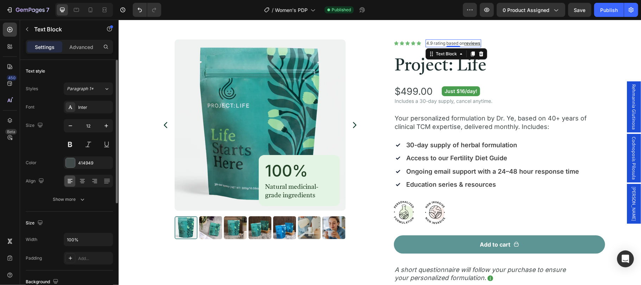
click at [471, 43] on u "reviews" at bounding box center [472, 42] width 16 height 5
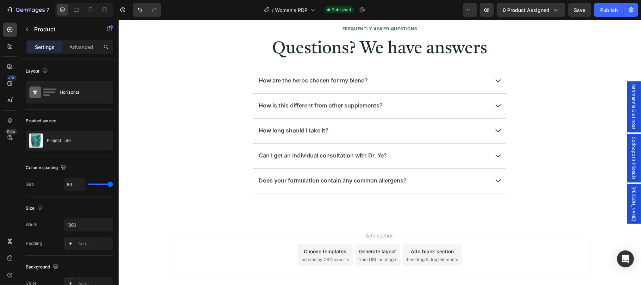
scroll to position [3074, 0]
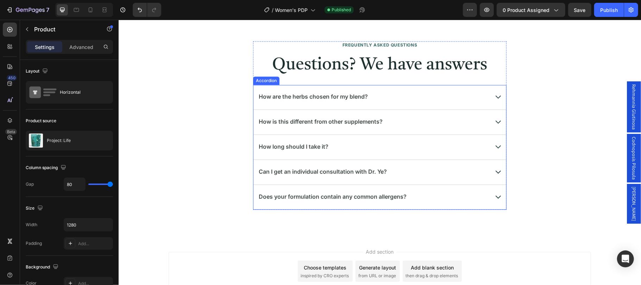
click at [415, 109] on div "How are the herbs chosen for my blend?" at bounding box center [379, 96] width 253 height 25
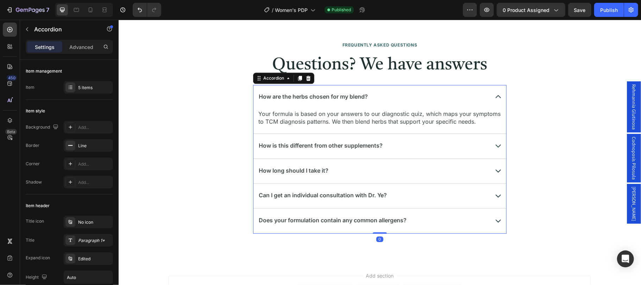
click at [415, 109] on div "How are the herbs chosen for my blend?" at bounding box center [379, 96] width 253 height 25
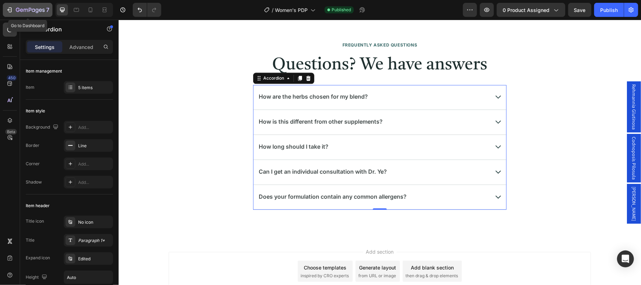
click at [36, 9] on icon "button" at bounding box center [37, 10] width 3 height 5
